Goal: Information Seeking & Learning: Learn about a topic

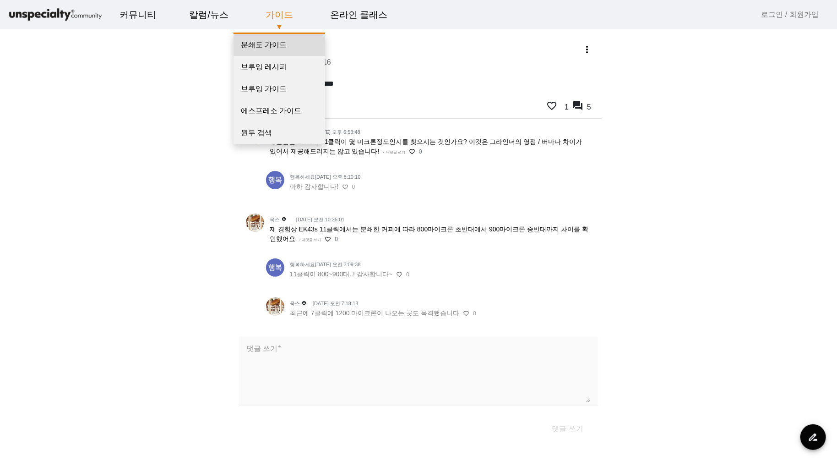
click at [271, 47] on link "분쇄도 가이드" at bounding box center [280, 45] width 92 height 22
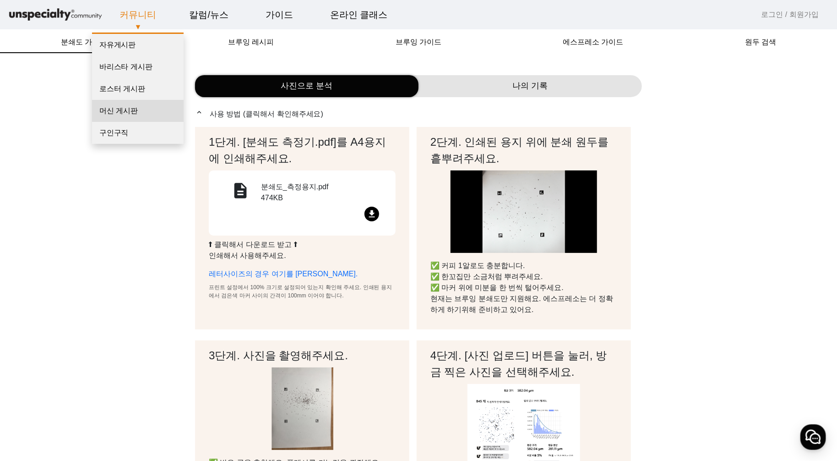
click at [124, 117] on link "머신 게시판" at bounding box center [138, 111] width 92 height 22
